Goal: Complete application form

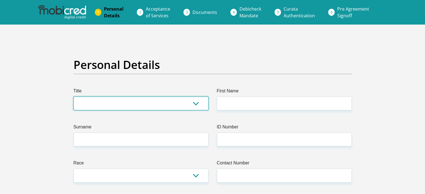
click at [143, 107] on select "Mr Ms Mrs Dr [PERSON_NAME]" at bounding box center [140, 104] width 135 height 14
select select "Mr"
click at [73, 97] on select "Mr Ms Mrs Dr [PERSON_NAME]" at bounding box center [140, 104] width 135 height 14
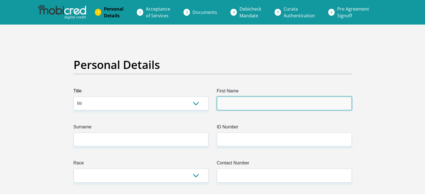
click at [223, 107] on input "First Name" at bounding box center [284, 104] width 135 height 14
type input "Minkhenso"
type input "Khosa"
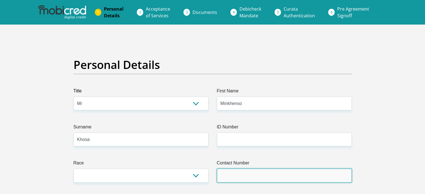
type input "0674048884"
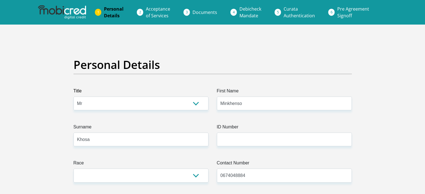
select select "ZAF"
type input "2431B Nkowankowa"
type input "Avenue R36"
type input "Tzaneen"
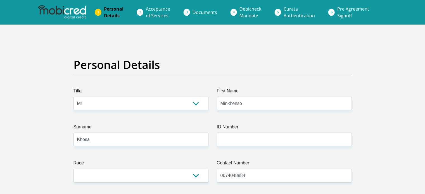
type input "Tzaneen"
type input "0870"
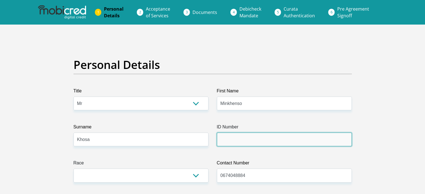
click at [241, 134] on input "ID Number" at bounding box center [284, 140] width 135 height 14
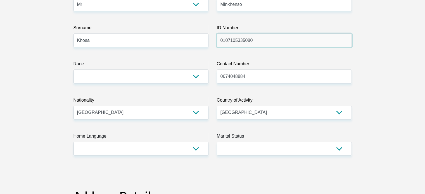
scroll to position [99, 0]
type input "0107105335080"
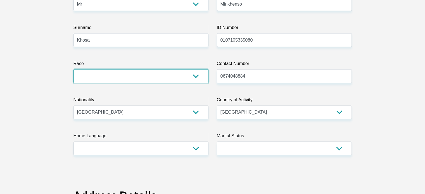
click at [159, 77] on select "Black Coloured Indian White Other" at bounding box center [140, 76] width 135 height 14
select select "1"
click at [73, 69] on select "Black Coloured Indian White Other" at bounding box center [140, 76] width 135 height 14
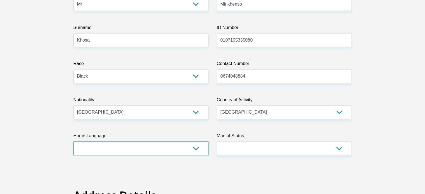
click at [162, 145] on select "Afrikaans English Sepedi South Ndebele Southern Sotho Swati Tsonga Tswana Venda…" at bounding box center [140, 149] width 135 height 14
select select "tso"
click at [73, 142] on select "Afrikaans English Sepedi South Ndebele Southern Sotho Swati Tsonga Tswana Venda…" at bounding box center [140, 149] width 135 height 14
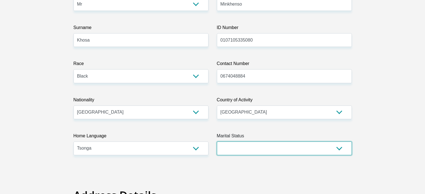
click at [298, 147] on select "Married ANC Single Divorced Widowed Married COP or Customary Law" at bounding box center [284, 149] width 135 height 14
select select "2"
click at [217, 142] on select "Married ANC Single Divorced Widowed Married COP or Customary Law" at bounding box center [284, 149] width 135 height 14
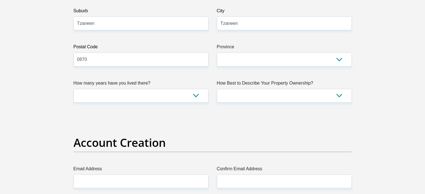
scroll to position [347, 0]
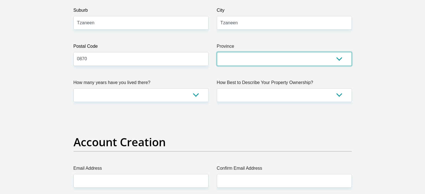
click at [256, 58] on select "Eastern Cape Free State [GEOGRAPHIC_DATA] [GEOGRAPHIC_DATA][DATE] [GEOGRAPHIC_D…" at bounding box center [284, 59] width 135 height 14
select select "Limpopo"
click at [217, 52] on select "Eastern Cape Free State [GEOGRAPHIC_DATA] [GEOGRAPHIC_DATA][DATE] [GEOGRAPHIC_D…" at bounding box center [284, 59] width 135 height 14
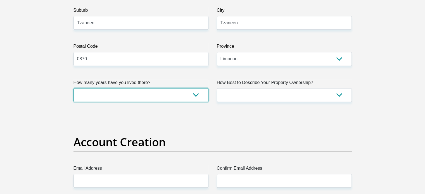
click at [181, 93] on select "less than 1 year 1-3 years 3-5 years 5+ years" at bounding box center [140, 95] width 135 height 14
select select "5"
click at [73, 88] on select "less than 1 year 1-3 years 3-5 years 5+ years" at bounding box center [140, 95] width 135 height 14
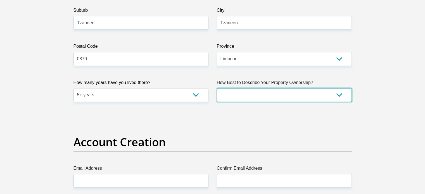
click at [263, 92] on select "Owned Rented Family Owned Company Dwelling" at bounding box center [284, 95] width 135 height 14
select select "Owned"
click at [217, 88] on select "Owned Rented Family Owned Company Dwelling" at bounding box center [284, 95] width 135 height 14
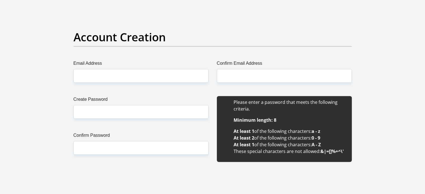
scroll to position [452, 0]
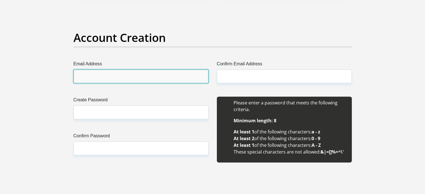
click at [113, 76] on input "Email Address" at bounding box center [140, 77] width 135 height 14
type input "[EMAIL_ADDRESS][DOMAIN_NAME]"
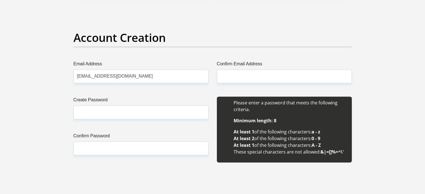
type input "[EMAIL_ADDRESS][DOMAIN_NAME]"
type input "Minkhenso"
type input "Khosa"
type input "0674048884"
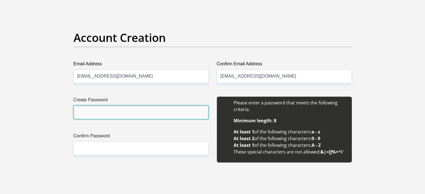
click at [127, 107] on input "Create Password" at bounding box center [140, 113] width 135 height 14
type input "Thanksman 10#"
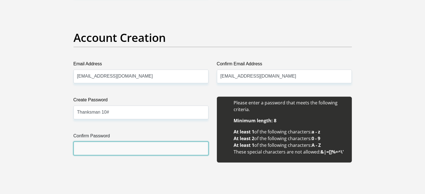
click at [113, 153] on input "Confirm Password" at bounding box center [140, 149] width 135 height 14
type input "Y"
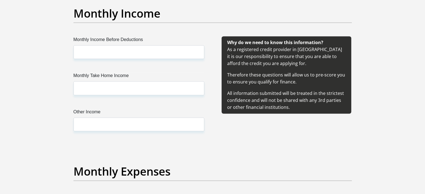
scroll to position [630, 0]
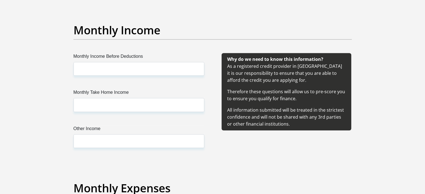
type input "Thanksman 10#"
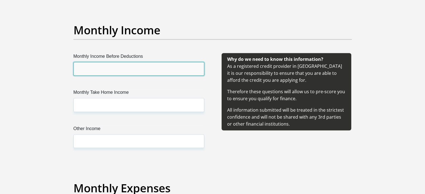
click at [111, 67] on input "Monthly Income Before Deductions" at bounding box center [138, 69] width 131 height 14
type input "15000"
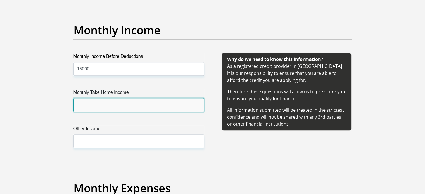
click at [104, 101] on input "Monthly Take Home Income" at bounding box center [138, 105] width 131 height 14
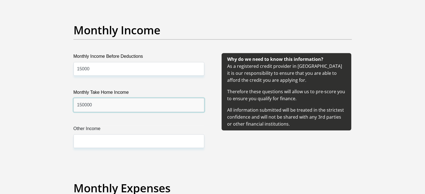
type input "150000"
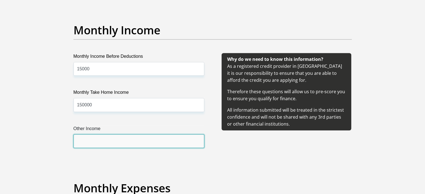
click at [103, 135] on input "Other Income" at bounding box center [138, 141] width 131 height 14
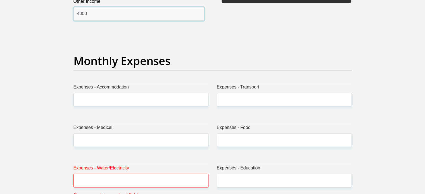
scroll to position [767, 0]
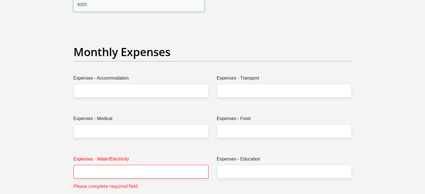
type input "4000"
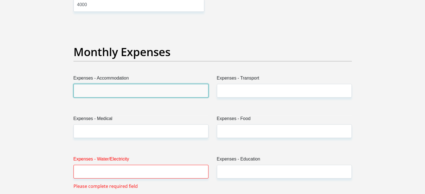
click at [104, 86] on input "Expenses - Accommodation" at bounding box center [140, 91] width 135 height 14
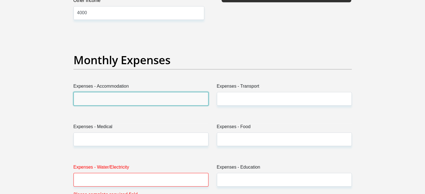
scroll to position [760, 0]
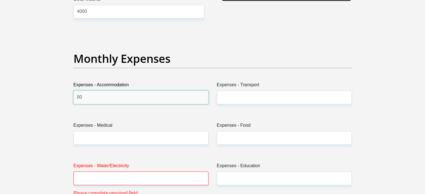
type input "0"
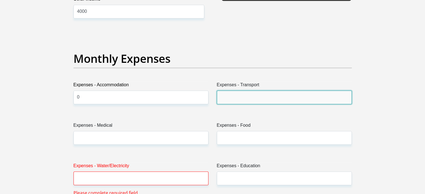
click at [224, 96] on input "Expenses - Transport" at bounding box center [284, 98] width 135 height 14
type input "0"
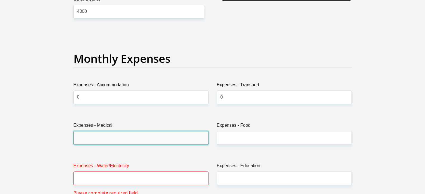
click at [150, 136] on input "Expenses - Medical" at bounding box center [140, 138] width 135 height 14
type input "0"
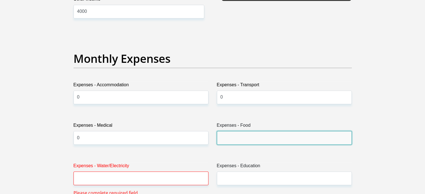
click at [231, 136] on input "Expenses - Food" at bounding box center [284, 138] width 135 height 14
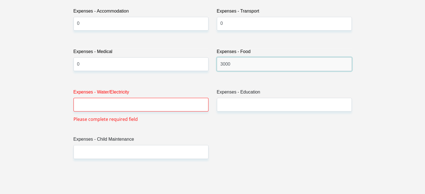
scroll to position [852, 0]
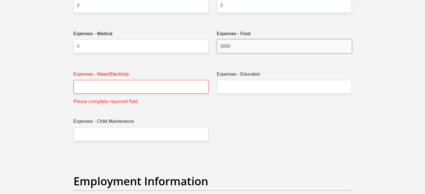
type input "3000"
click at [143, 78] on label "Expenses - Water/Electricity" at bounding box center [140, 75] width 135 height 9
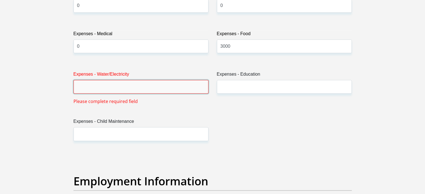
click at [143, 80] on input "Expenses - Water/Electricity" at bounding box center [140, 87] width 135 height 14
click at [139, 82] on input "Expenses - Water/Electricity" at bounding box center [140, 87] width 135 height 14
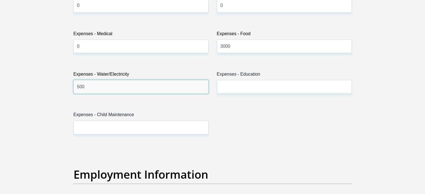
type input "500"
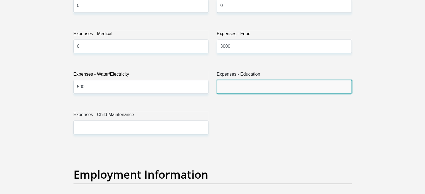
click at [219, 84] on input "Expenses - Education" at bounding box center [284, 87] width 135 height 14
type input "5"
type input "0"
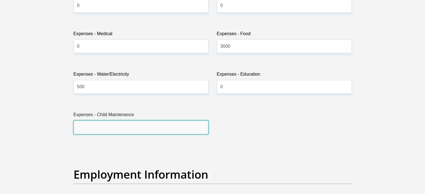
click at [118, 124] on input "Expenses - Child Maintenance" at bounding box center [140, 127] width 135 height 14
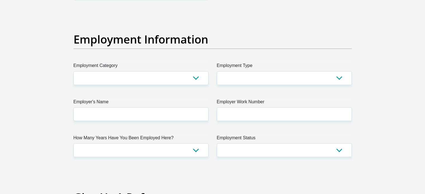
scroll to position [988, 0]
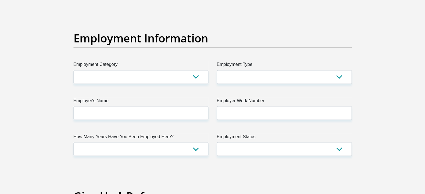
type input "0"
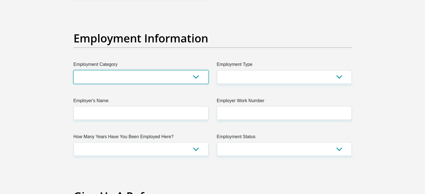
click at [128, 74] on select "AGRICULTURE ALCOHOL & TOBACCO CONSTRUCTION MATERIALS METALLURGY EQUIPMENT FOR R…" at bounding box center [140, 77] width 135 height 14
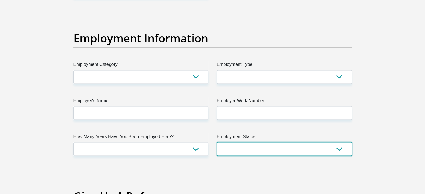
click at [258, 142] on select "Permanent/Full-time Part-time/Casual [DEMOGRAPHIC_DATA] Worker Self-Employed Ho…" at bounding box center [284, 149] width 135 height 14
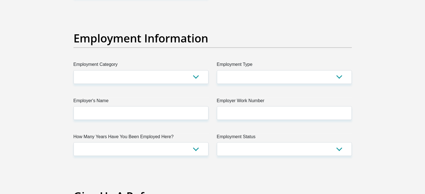
click at [163, 97] on label "Employer's Name" at bounding box center [140, 101] width 135 height 9
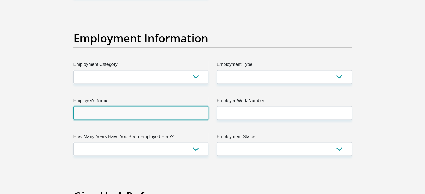
click at [163, 106] on input "Employer's Name" at bounding box center [140, 113] width 135 height 14
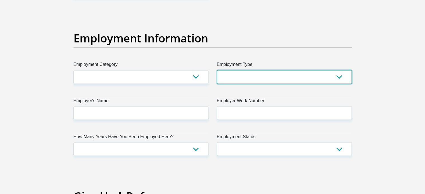
click at [266, 75] on select "College/Lecturer Craft Seller Creative Driver Executive Farmer Forces - Non Com…" at bounding box center [284, 77] width 135 height 14
select select "Student"
click at [217, 70] on select "College/Lecturer Craft Seller Creative Driver Executive Farmer Forces - Non Com…" at bounding box center [284, 77] width 135 height 14
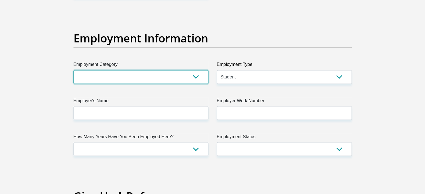
click at [190, 77] on select "AGRICULTURE ALCOHOL & TOBACCO CONSTRUCTION MATERIALS METALLURGY EQUIPMENT FOR R…" at bounding box center [140, 77] width 135 height 14
select select "17"
click at [73, 70] on select "AGRICULTURE ALCOHOL & TOBACCO CONSTRUCTION MATERIALS METALLURGY EQUIPMENT FOR R…" at bounding box center [140, 77] width 135 height 14
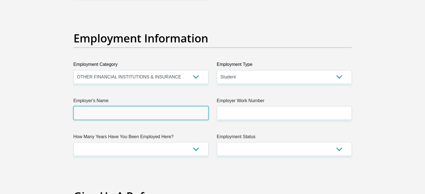
click at [120, 117] on input "Employer's Name" at bounding box center [140, 113] width 135 height 14
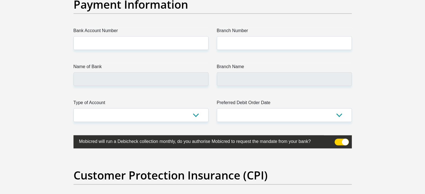
scroll to position [1302, 0]
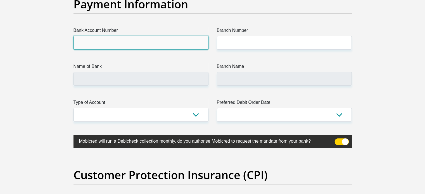
click at [117, 42] on input "Bank Account Number" at bounding box center [140, 43] width 135 height 14
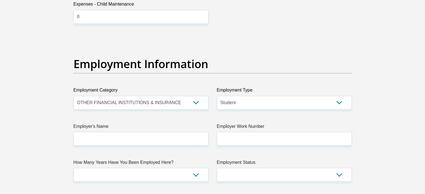
scroll to position [962, 0]
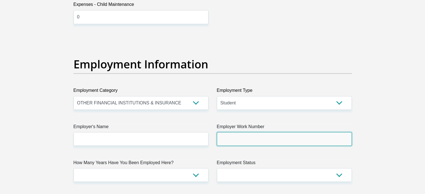
click at [262, 138] on input "Employer Work Number" at bounding box center [284, 139] width 135 height 14
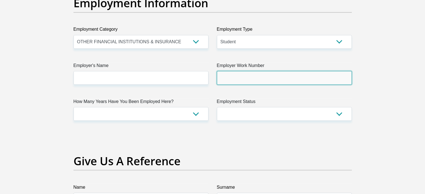
scroll to position [1024, 0]
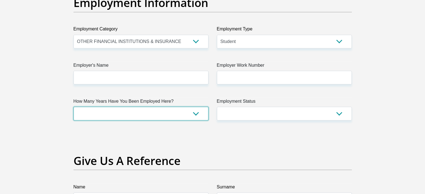
click at [193, 111] on select "less than 1 year 1-3 years 3-5 years 5+ years" at bounding box center [140, 114] width 135 height 14
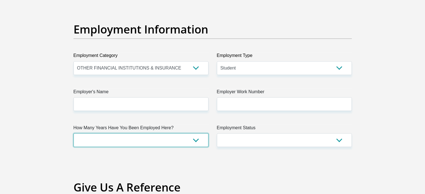
scroll to position [995, 0]
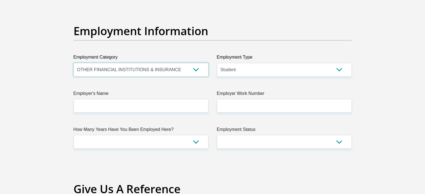
click at [194, 69] on select "AGRICULTURE ALCOHOL & TOBACCO CONSTRUCTION MATERIALS METALLURGY EQUIPMENT FOR R…" at bounding box center [140, 70] width 135 height 14
select select
click at [73, 63] on select "AGRICULTURE ALCOHOL & TOBACCO CONSTRUCTION MATERIALS METALLURGY EQUIPMENT FOR R…" at bounding box center [140, 70] width 135 height 14
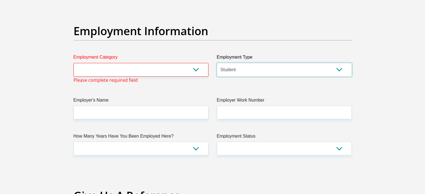
click at [260, 66] on select "College/Lecturer Craft Seller Creative Driver Executive Farmer Forces - Non Com…" at bounding box center [284, 70] width 135 height 14
select select
click at [217, 63] on select "College/Lecturer Craft Seller Creative Driver Executive Farmer Forces - Non Com…" at bounding box center [284, 70] width 135 height 14
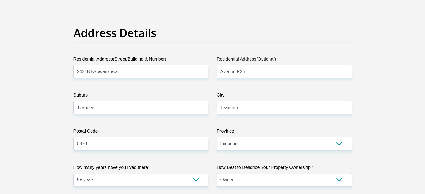
scroll to position [0, 0]
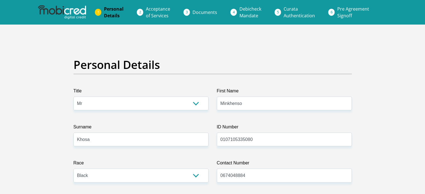
click at [162, 10] on span "Acceptance of Services" at bounding box center [158, 12] width 24 height 13
